Goal: Go to known website: Access a specific website the user already knows

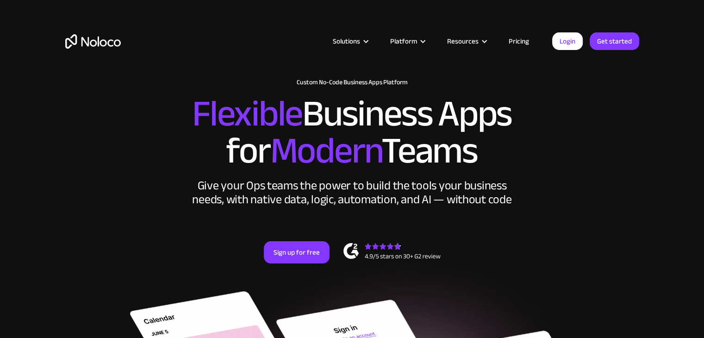
click at [550, 36] on article "Solutions Use Cases Business Types Project Management Keep track of customers, …" at bounding box center [336, 41] width 431 height 12
click at [563, 40] on link "Login" at bounding box center [567, 41] width 31 height 18
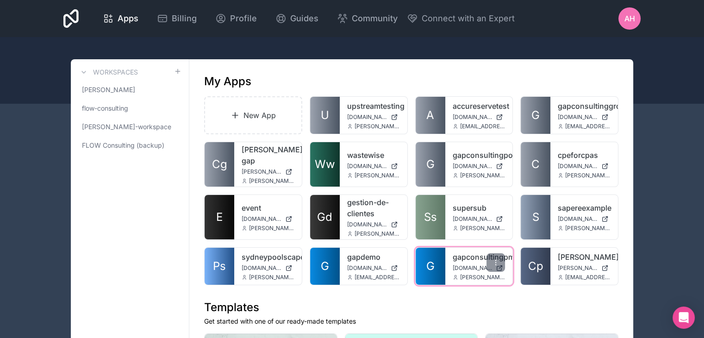
click at [468, 251] on link "gapconsultingpm" at bounding box center [479, 256] width 53 height 11
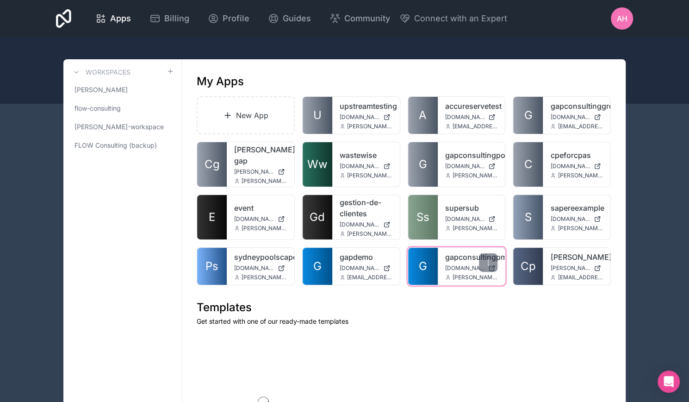
click at [472, 253] on link "gapconsultingpm" at bounding box center [471, 256] width 53 height 11
